Goal: Information Seeking & Learning: Learn about a topic

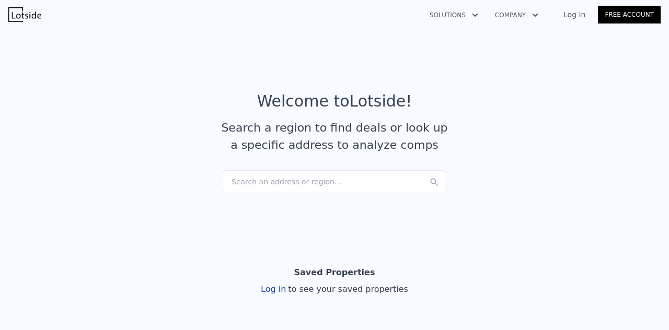
click at [279, 182] on div "Search an address or region..." at bounding box center [335, 181] width 224 height 23
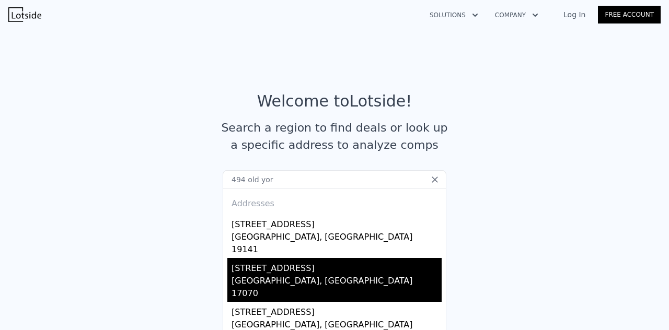
type input "494 old yor"
click at [281, 275] on div "[GEOGRAPHIC_DATA], [GEOGRAPHIC_DATA] 17070" at bounding box center [337, 288] width 210 height 27
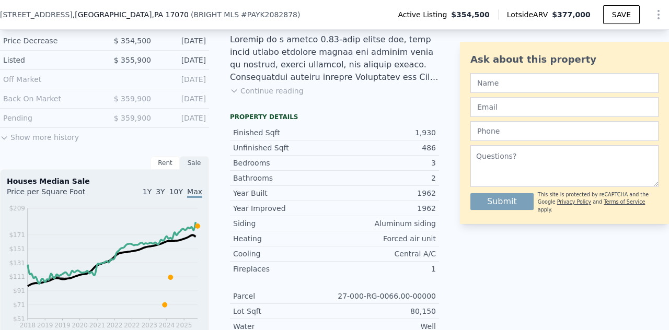
scroll to position [281, 0]
click at [38, 142] on button "Show more history" at bounding box center [39, 134] width 79 height 15
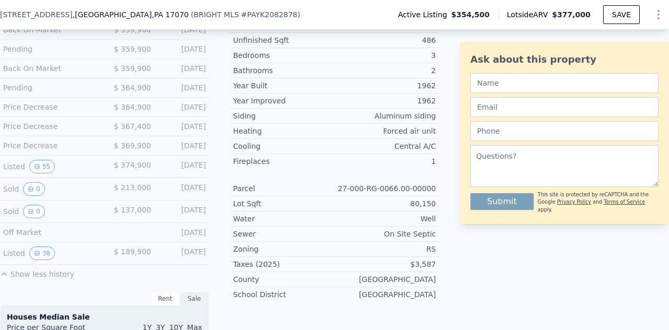
scroll to position [418, 0]
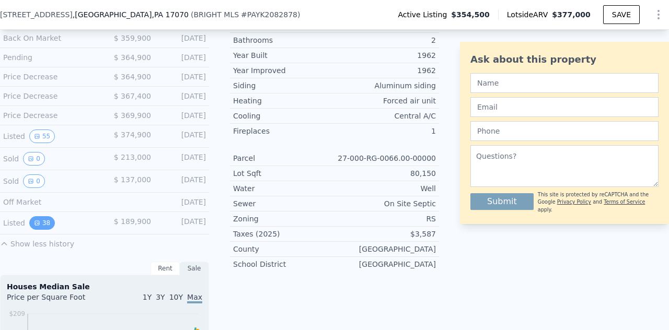
click at [43, 226] on button "38" at bounding box center [42, 223] width 26 height 14
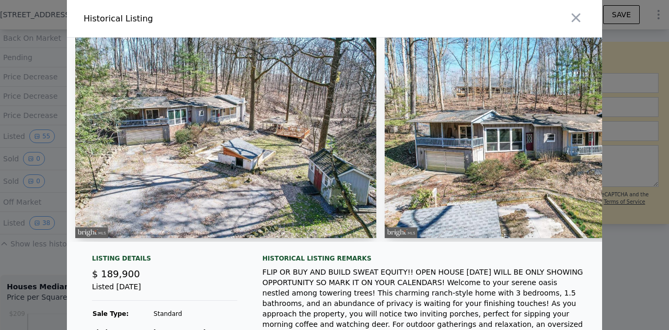
click at [216, 143] on img at bounding box center [225, 138] width 301 height 201
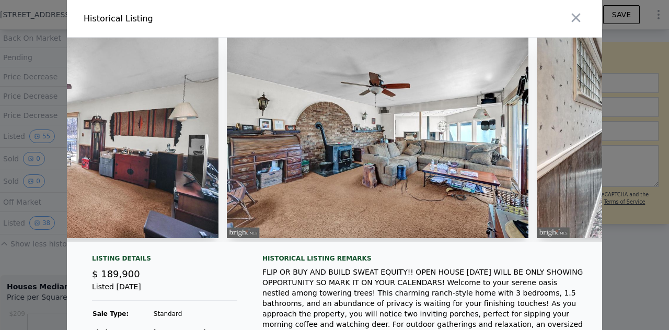
scroll to position [12, 0]
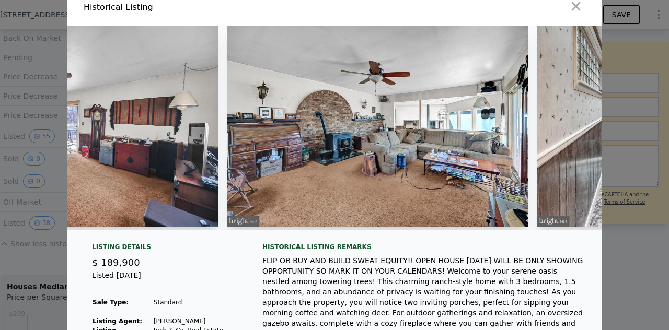
click at [449, 192] on img at bounding box center [378, 126] width 302 height 201
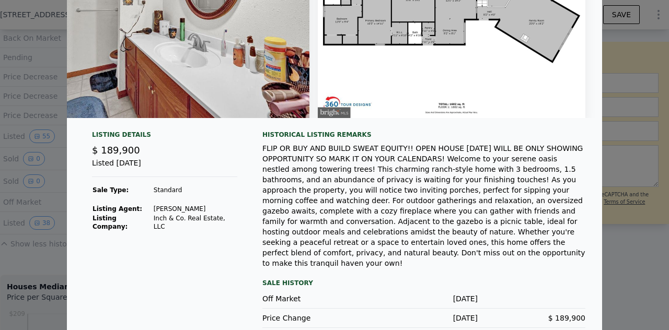
scroll to position [0, 0]
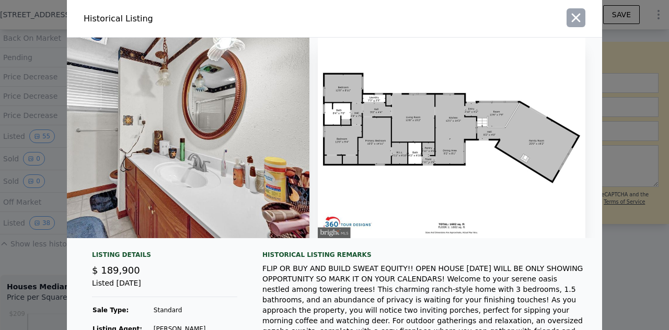
click at [570, 17] on icon "button" at bounding box center [576, 17] width 15 height 15
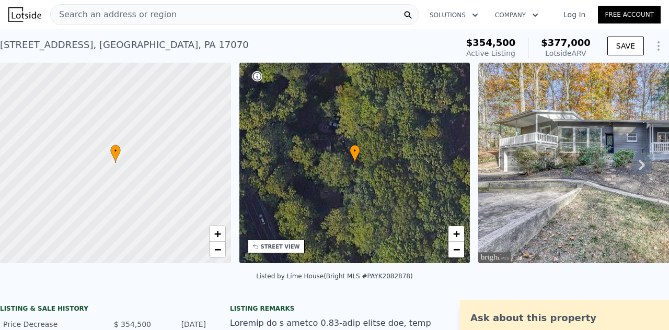
click at [109, 152] on div at bounding box center [115, 163] width 277 height 241
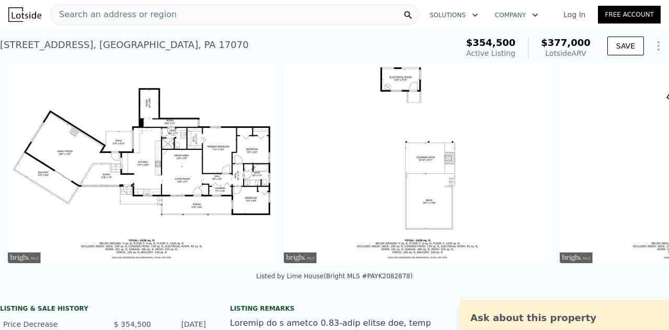
scroll to position [0, 15731]
